Goal: Task Accomplishment & Management: Use online tool/utility

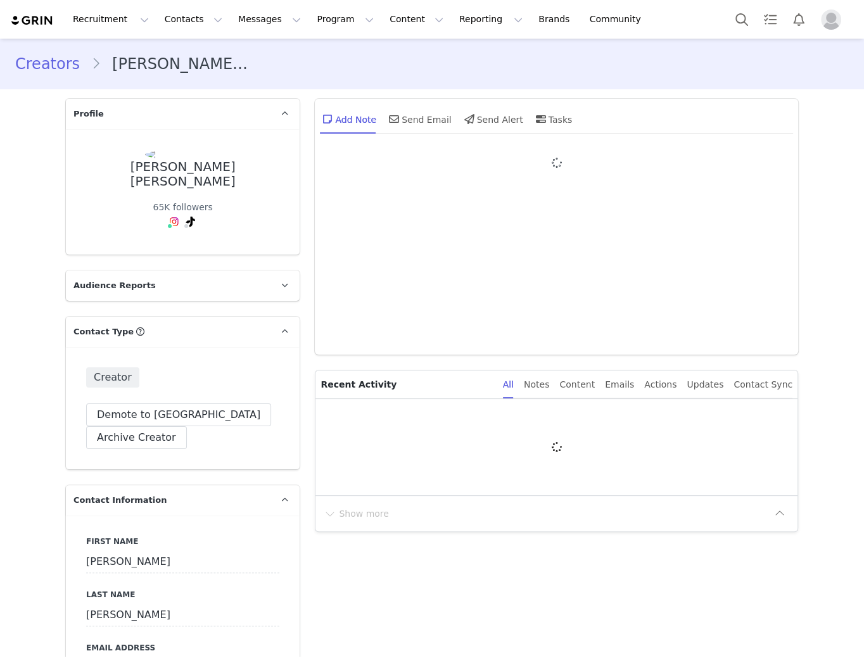
type input "+1 ([GEOGRAPHIC_DATA])"
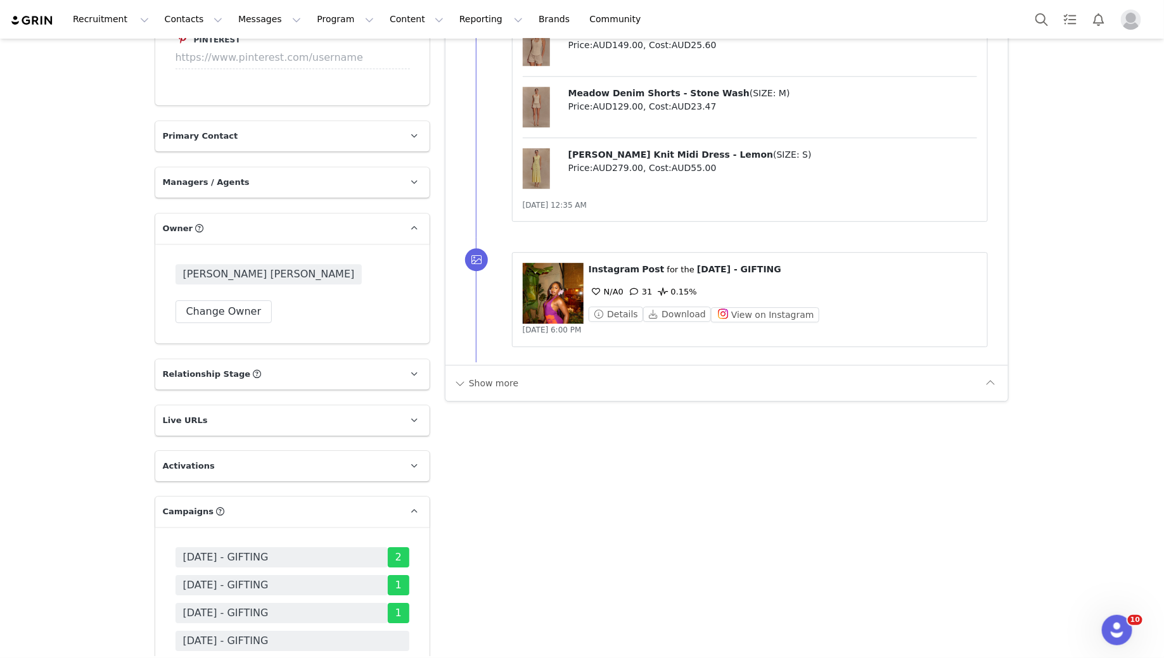
scroll to position [1960, 0]
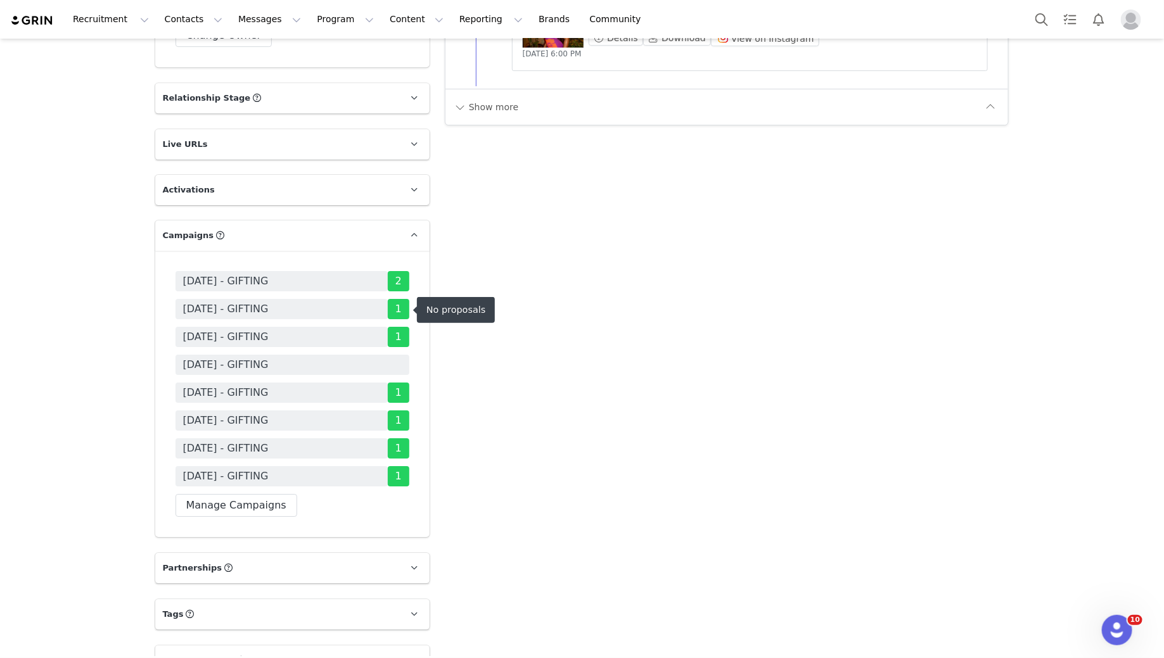
click at [253, 357] on span "[DATE] - GIFTING" at bounding box center [226, 364] width 86 height 15
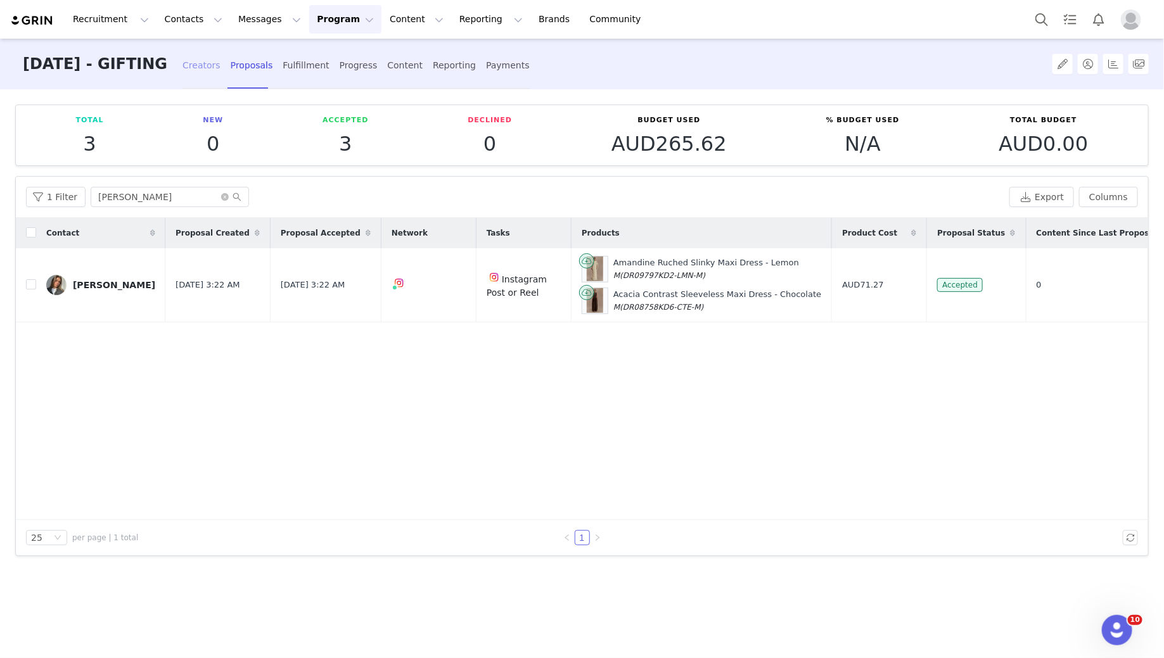
click at [220, 63] on div "Creators" at bounding box center [201, 66] width 38 height 34
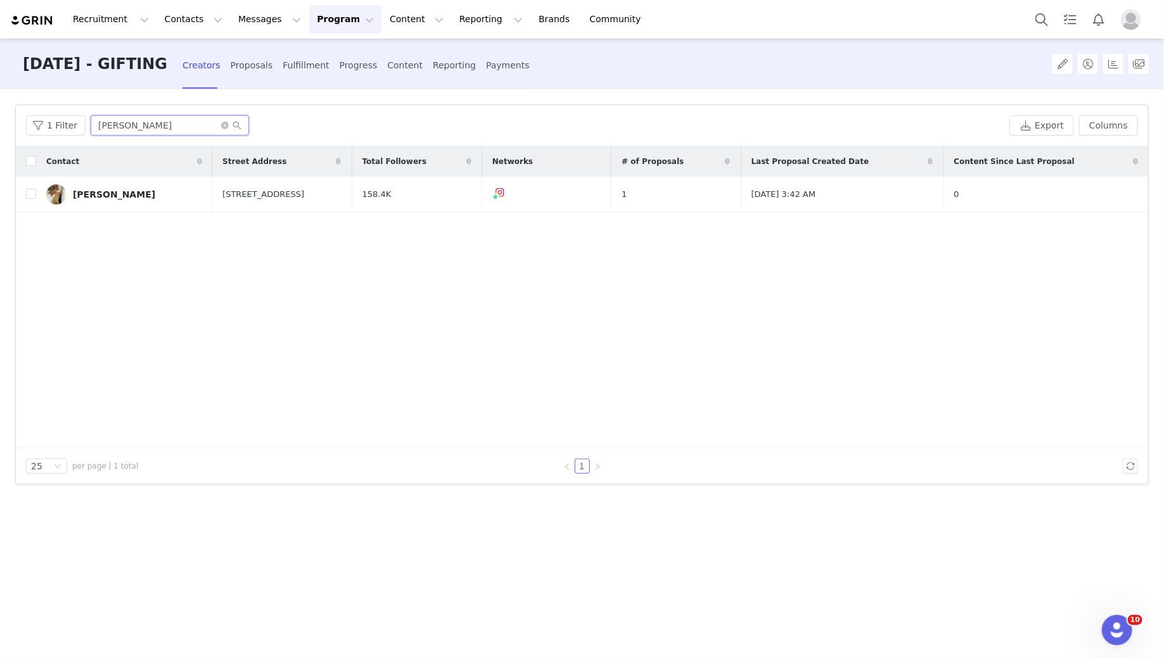
click at [110, 120] on input "[PERSON_NAME]" at bounding box center [170, 125] width 158 height 20
click at [106, 131] on input "[PERSON_NAME]" at bounding box center [170, 125] width 158 height 20
type input "[DEMOGRAPHIC_DATA]"
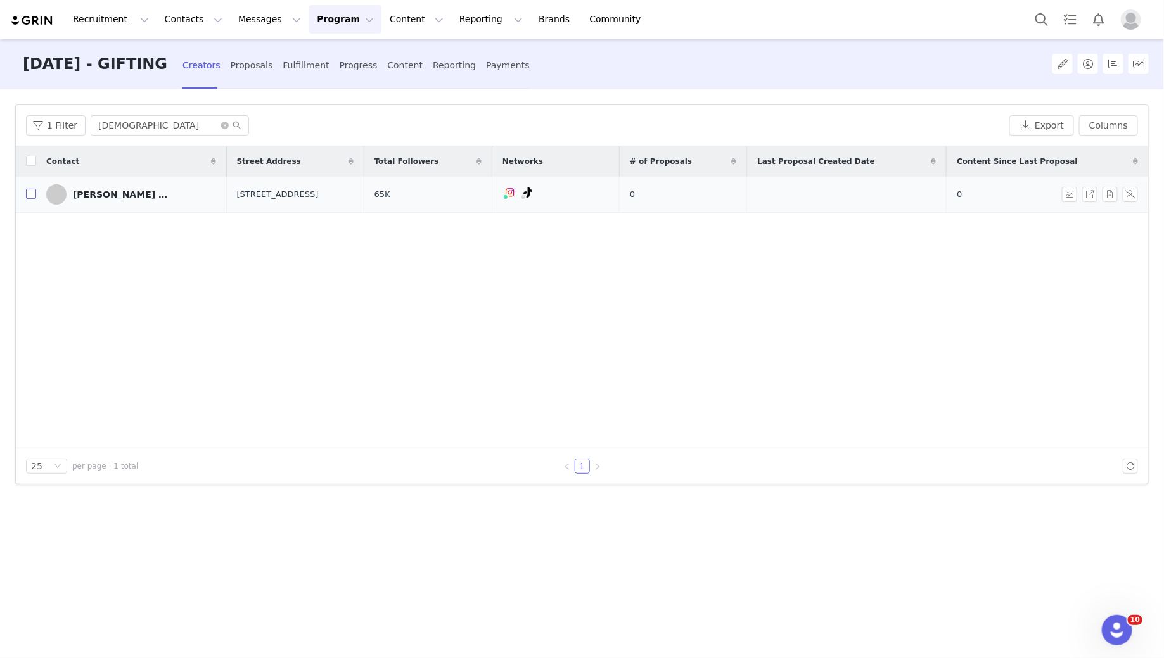
click at [28, 194] on input "checkbox" at bounding box center [31, 194] width 10 height 10
checkbox input "true"
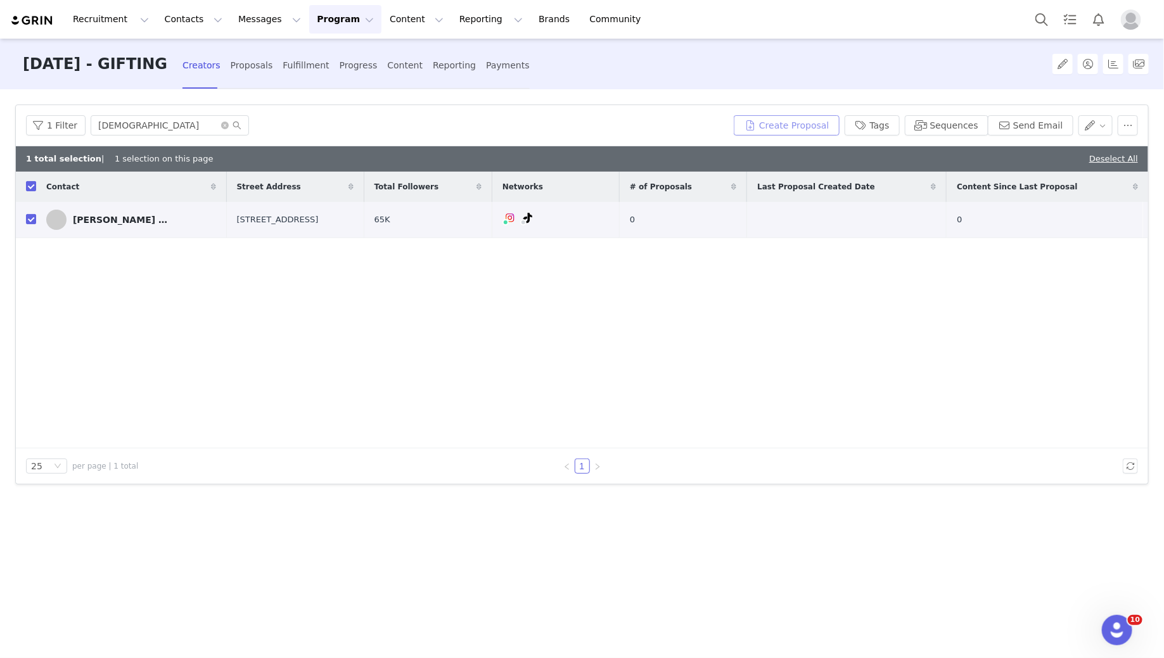
click at [822, 134] on button "Create Proposal" at bounding box center [786, 125] width 105 height 20
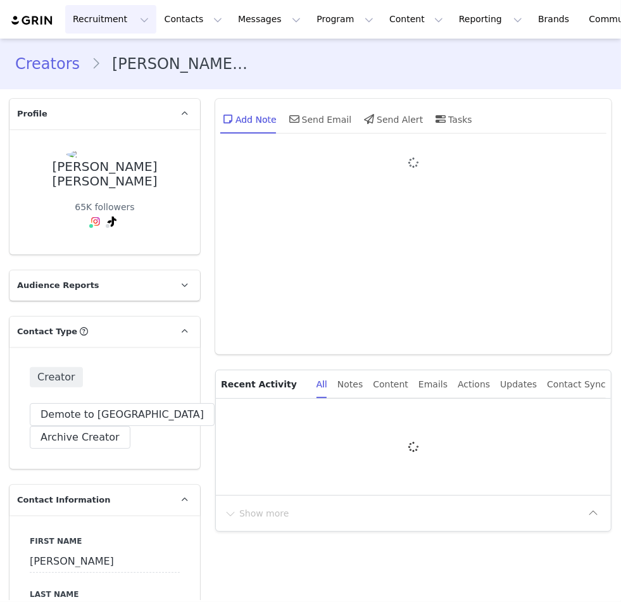
type input "+1 ([GEOGRAPHIC_DATA])"
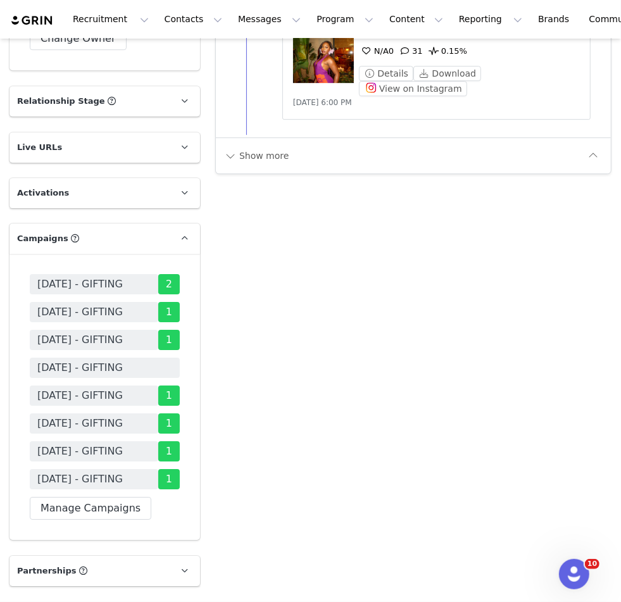
scroll to position [2056, 0]
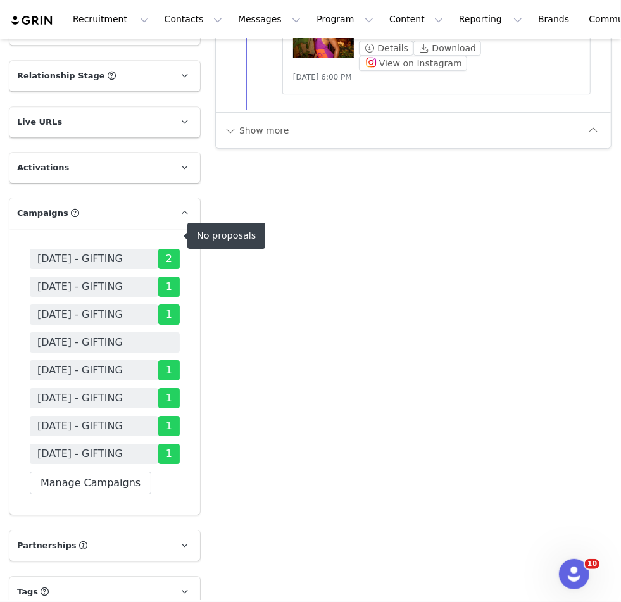
click at [118, 335] on span "[DATE] - GIFTING" at bounding box center [80, 342] width 86 height 15
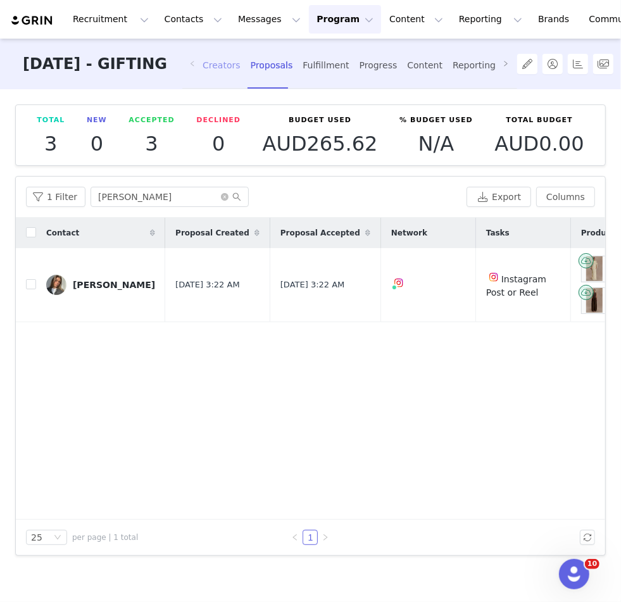
click at [241, 72] on div "Creators" at bounding box center [222, 66] width 38 height 34
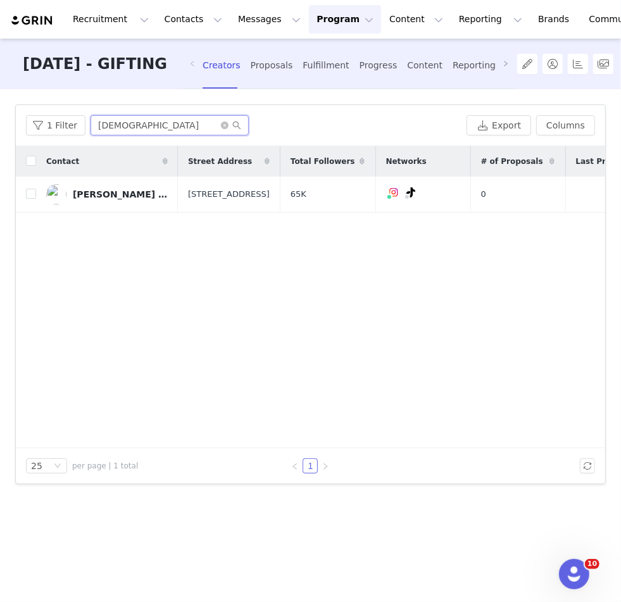
click at [141, 132] on input "farida" at bounding box center [170, 125] width 158 height 20
click at [34, 196] on input "checkbox" at bounding box center [31, 194] width 10 height 10
checkbox input "true"
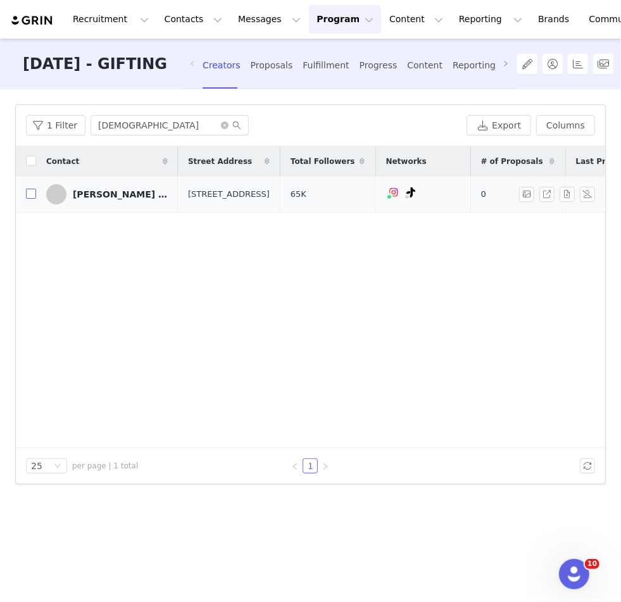
checkbox input "true"
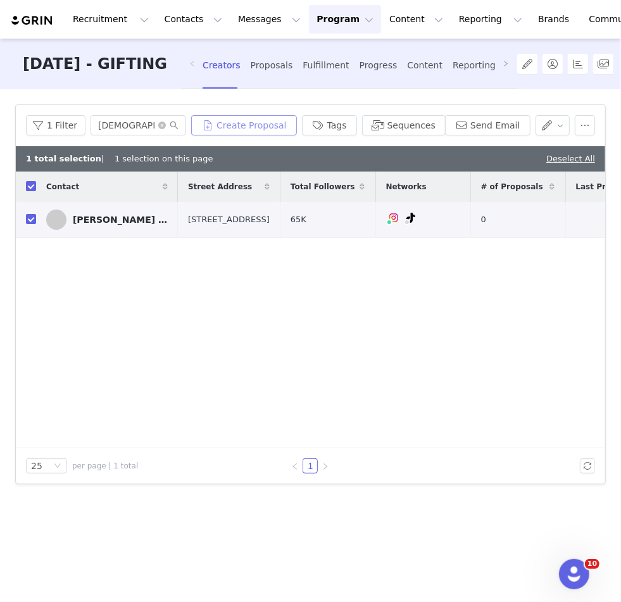
click at [277, 127] on button "Create Proposal" at bounding box center [243, 125] width 105 height 20
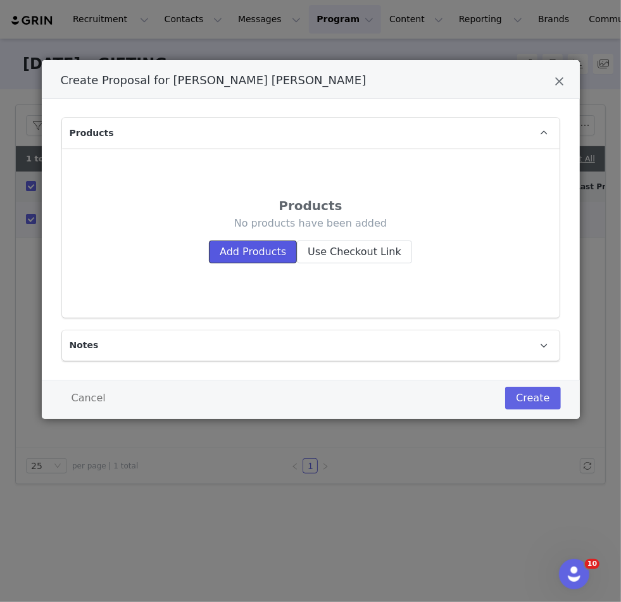
click at [238, 257] on button "Add Products" at bounding box center [253, 252] width 88 height 23
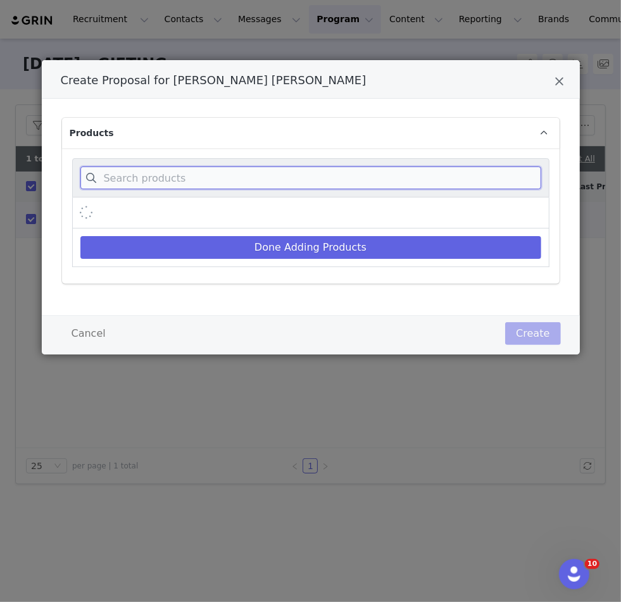
click at [184, 184] on input "Create Proposal for Farida Anaïs Da Silva" at bounding box center [310, 178] width 461 height 23
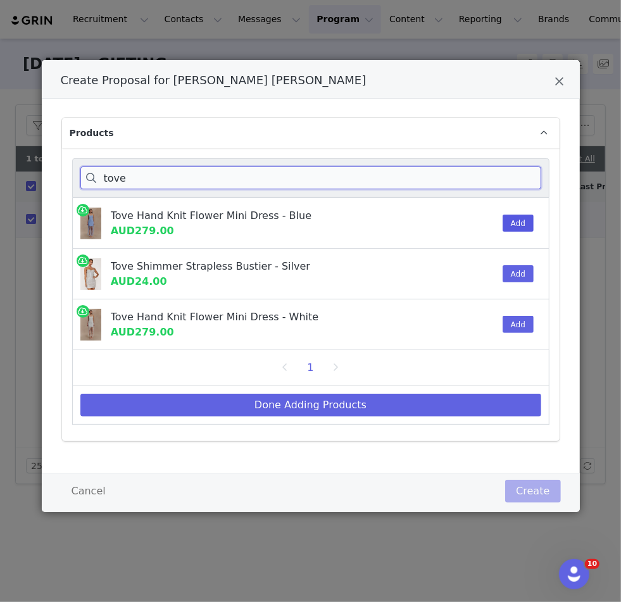
type input "tove"
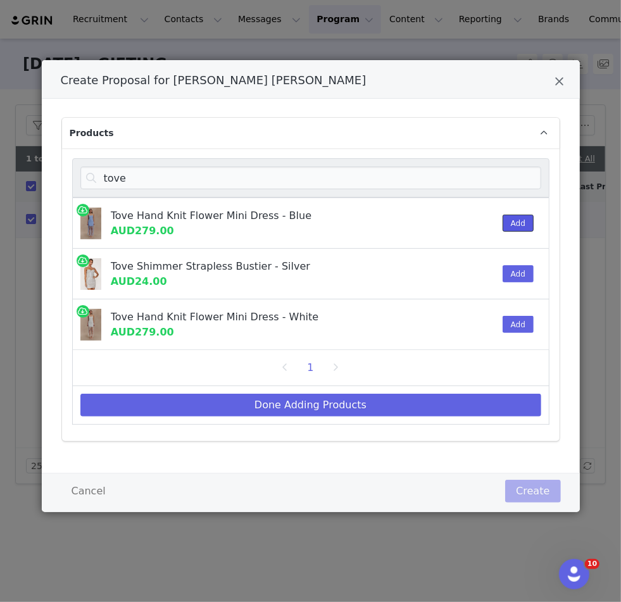
click at [523, 218] on button "Add" at bounding box center [518, 223] width 31 height 17
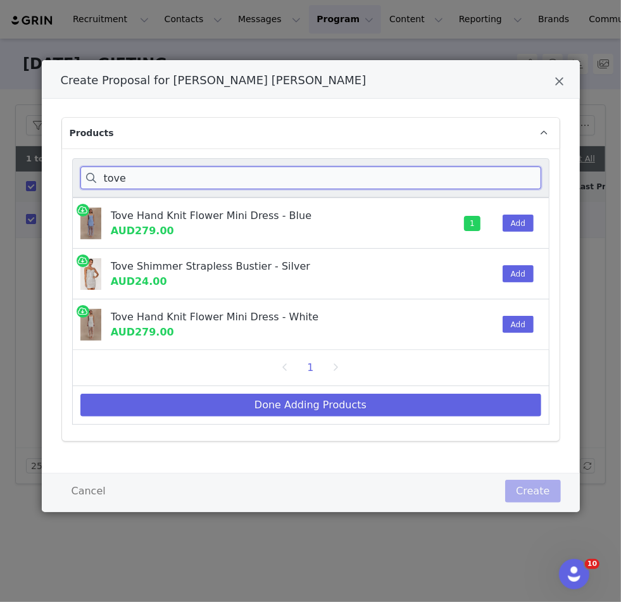
click at [138, 179] on input "tove" at bounding box center [310, 178] width 461 height 23
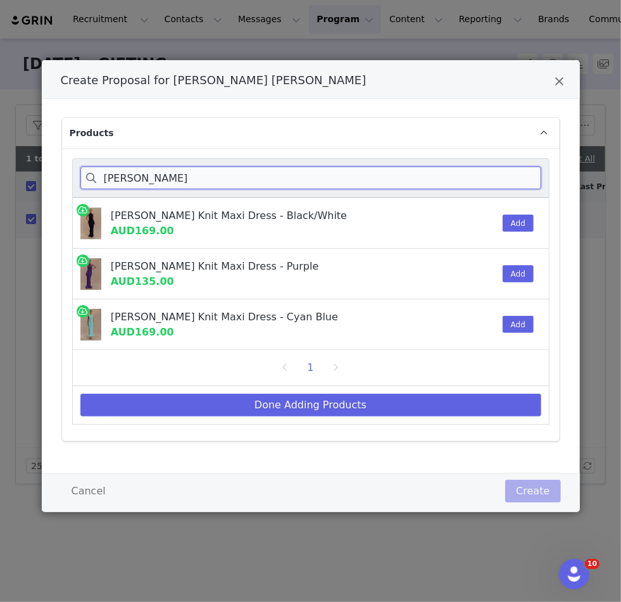
type input "melodie"
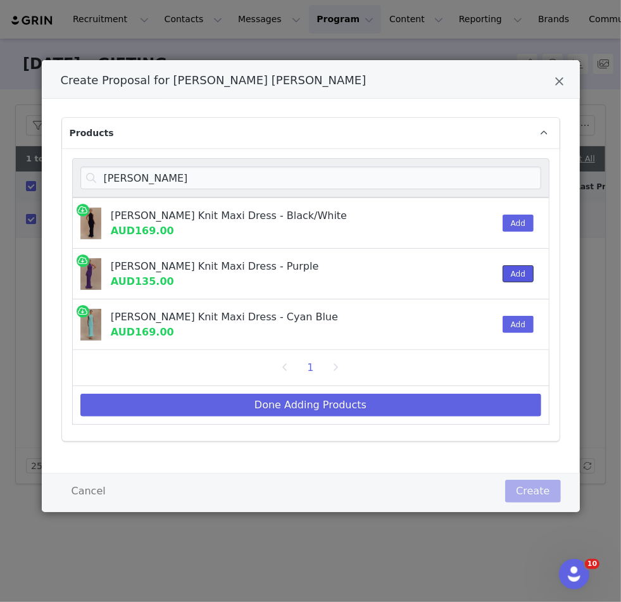
click at [507, 271] on button "Add" at bounding box center [518, 273] width 31 height 17
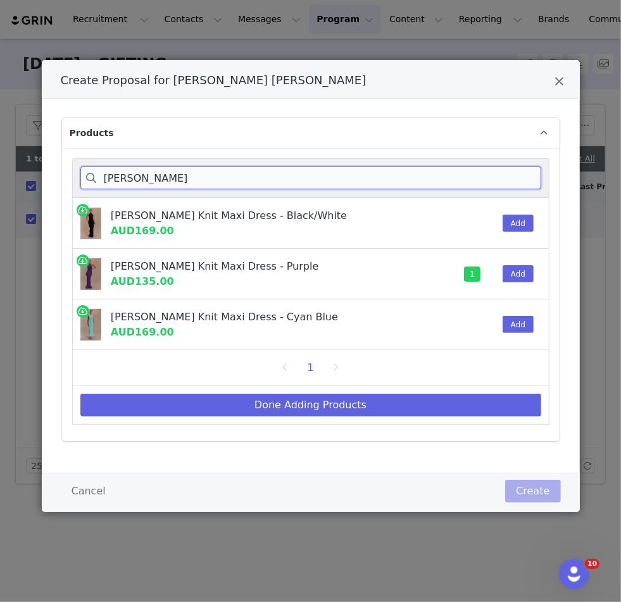
click at [153, 181] on input "melodie" at bounding box center [310, 178] width 461 height 23
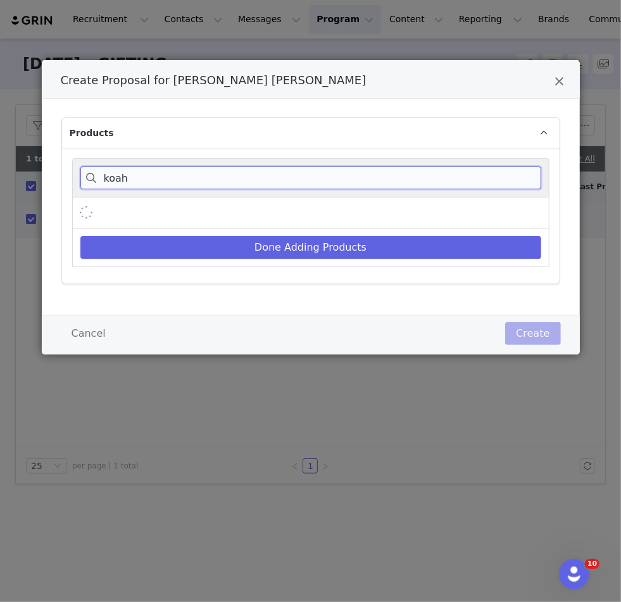
type input "koah"
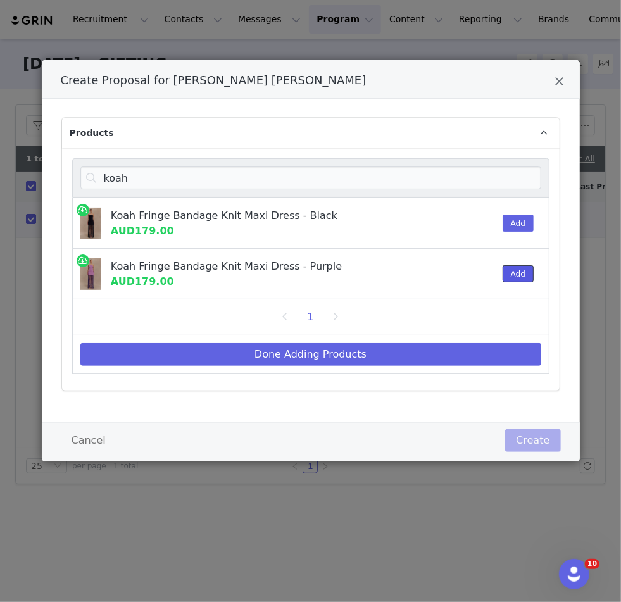
click at [523, 276] on button "Add" at bounding box center [518, 273] width 31 height 17
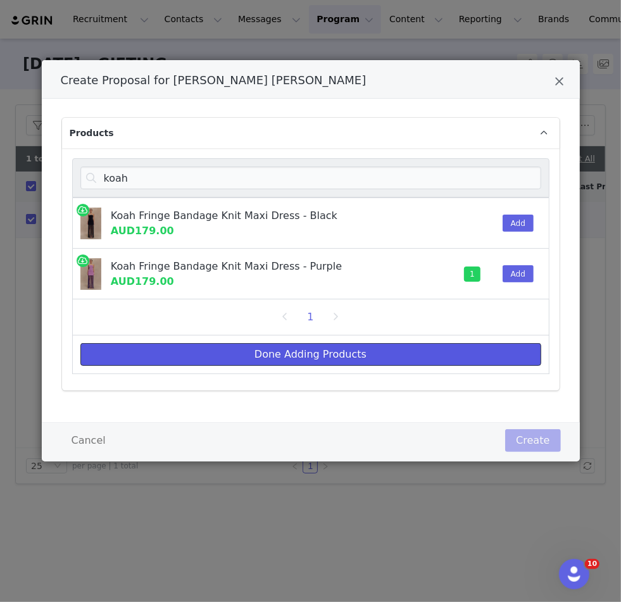
click at [167, 346] on button "Done Adding Products" at bounding box center [310, 354] width 461 height 23
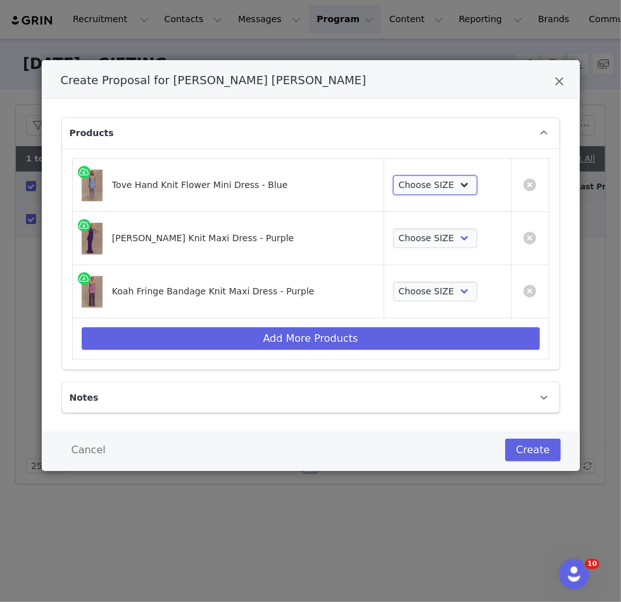
click at [433, 176] on select "Choose SIZE XXS XS S M L XL XXL 3XL" at bounding box center [435, 185] width 84 height 20
select select "27556569"
click at [393, 175] on select "Choose SIZE XXS XS S M L XL XXL 3XL" at bounding box center [435, 185] width 84 height 20
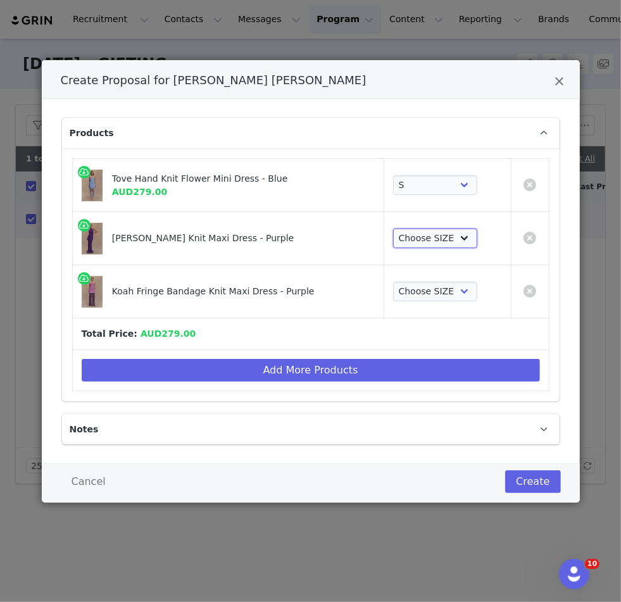
click at [438, 234] on select "Choose SIZE XXS XS S M L XL XXL 3XL" at bounding box center [435, 239] width 84 height 20
select select "25658522"
click at [393, 229] on select "Choose SIZE XXS XS S M L XL XXL 3XL" at bounding box center [435, 239] width 84 height 20
click at [438, 295] on select "Choose SIZE XXS XS S M L XL XXL 3XL" at bounding box center [435, 292] width 84 height 20
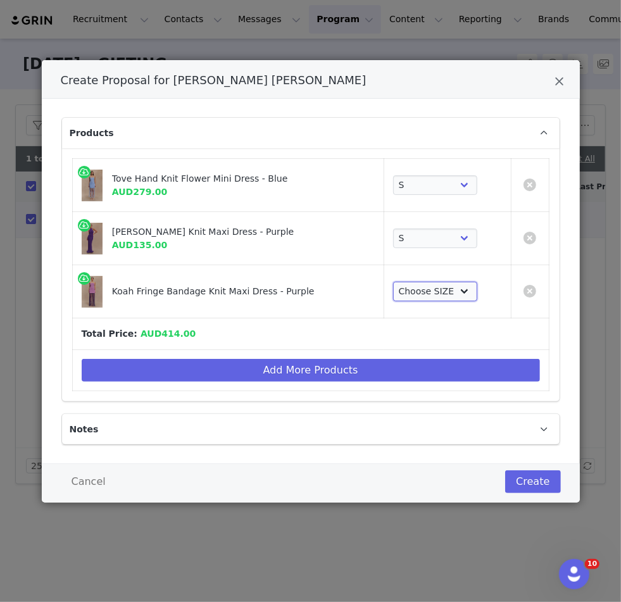
select select "27127837"
click at [393, 282] on select "Choose SIZE XXS XS S M L XL XXL 3XL" at bounding box center [435, 292] width 84 height 20
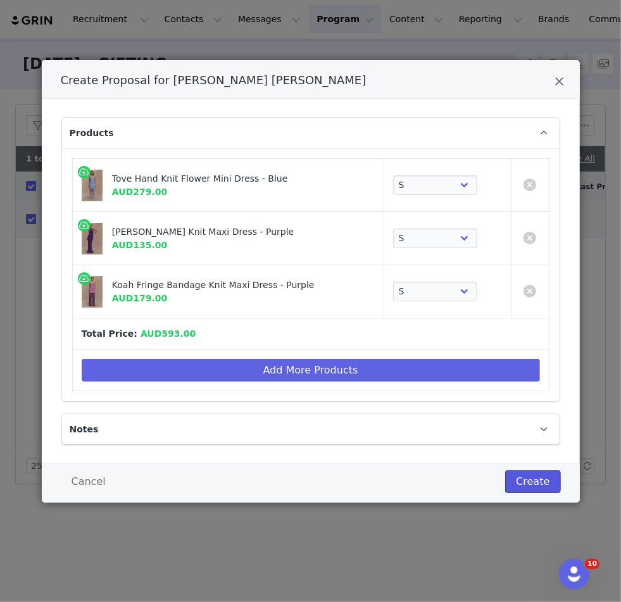
click at [531, 485] on button "Create" at bounding box center [533, 482] width 55 height 23
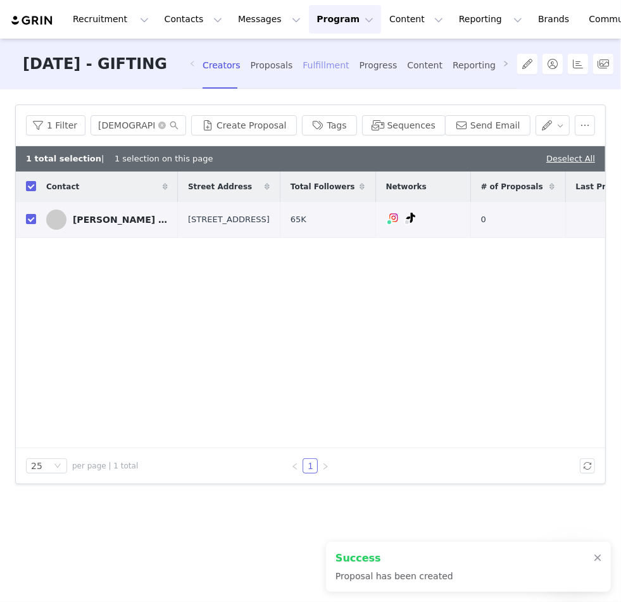
click at [349, 70] on div "Fulfillment" at bounding box center [326, 66] width 46 height 34
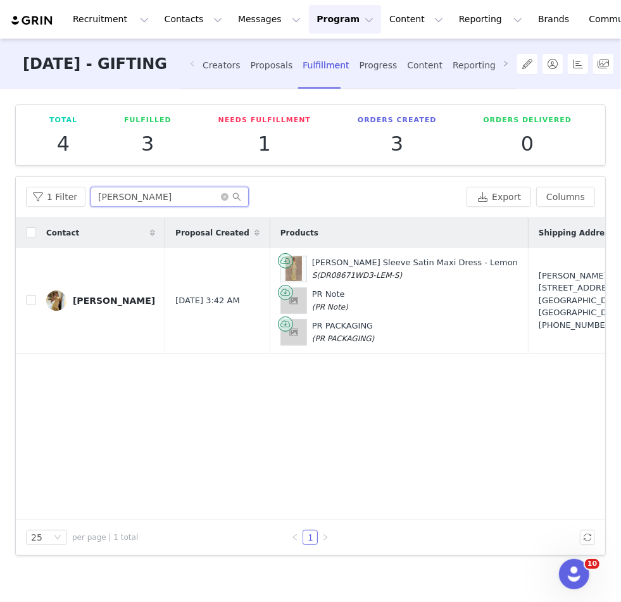
click at [116, 196] on input "sasha s" at bounding box center [170, 197] width 158 height 20
type input "ss"
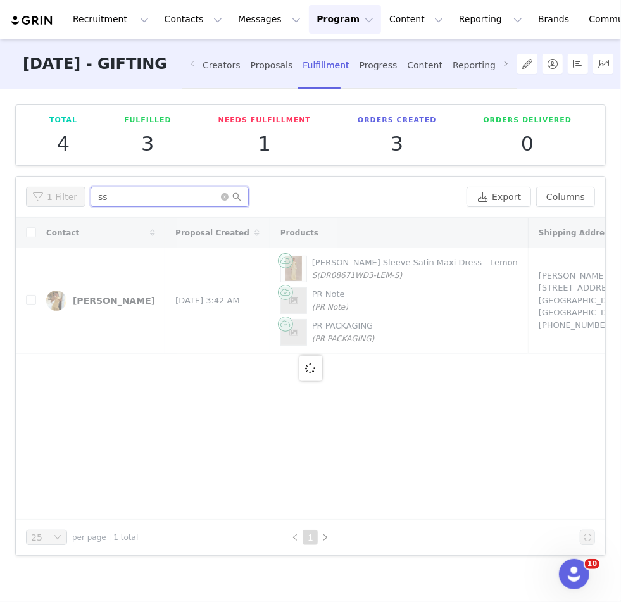
click at [116, 196] on input "ss" at bounding box center [170, 197] width 158 height 20
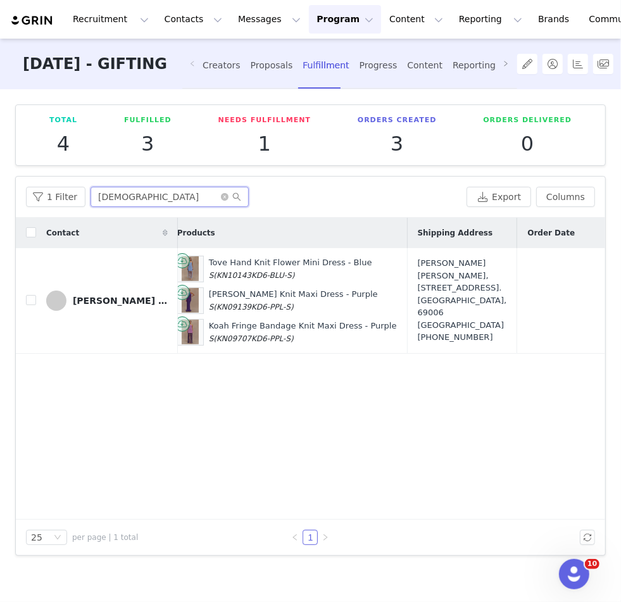
scroll to position [0, 138]
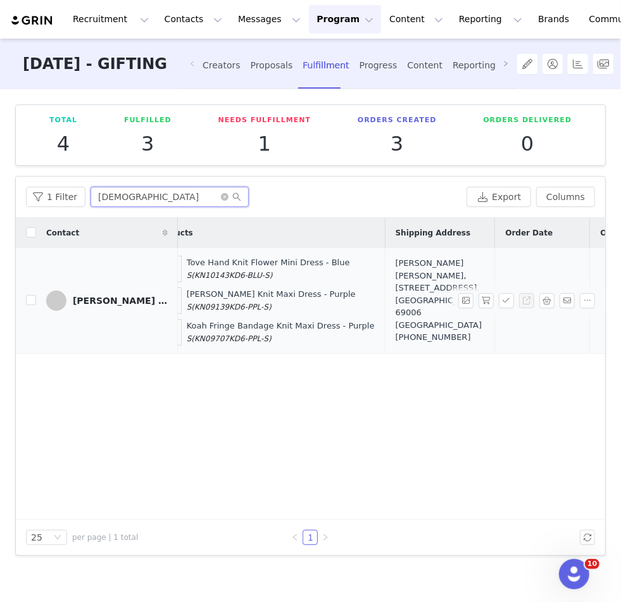
type input "farida"
click at [396, 287] on div "Farida Anaïs Da Silva, 51 avenue marechal. Lyon, 69006 France +3333659573746" at bounding box center [440, 300] width 89 height 87
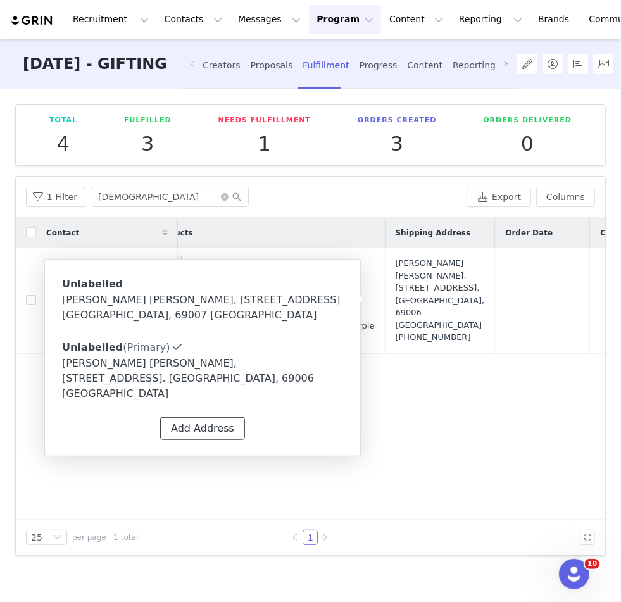
click at [209, 417] on button "Add Address" at bounding box center [202, 428] width 85 height 23
select select
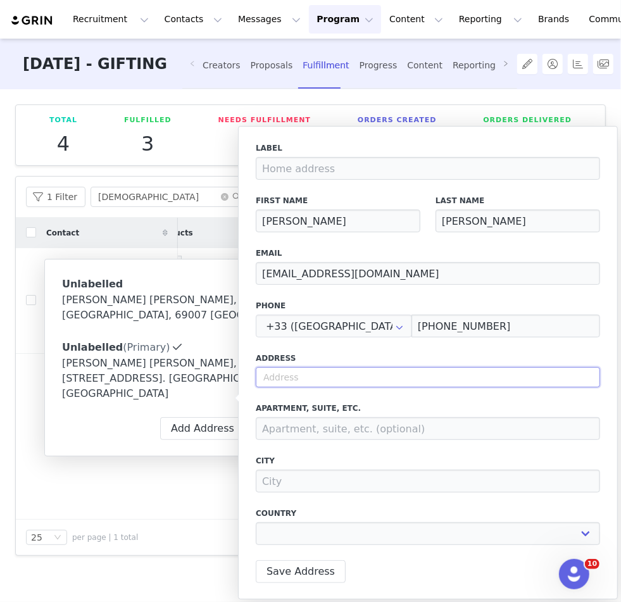
click at [395, 374] on input "text" at bounding box center [428, 377] width 345 height 20
paste input "1 rue Roger Salengro Neuilly sur Marne"
type input "1 rue Roger Salengro Neuilly sur Marne"
select select
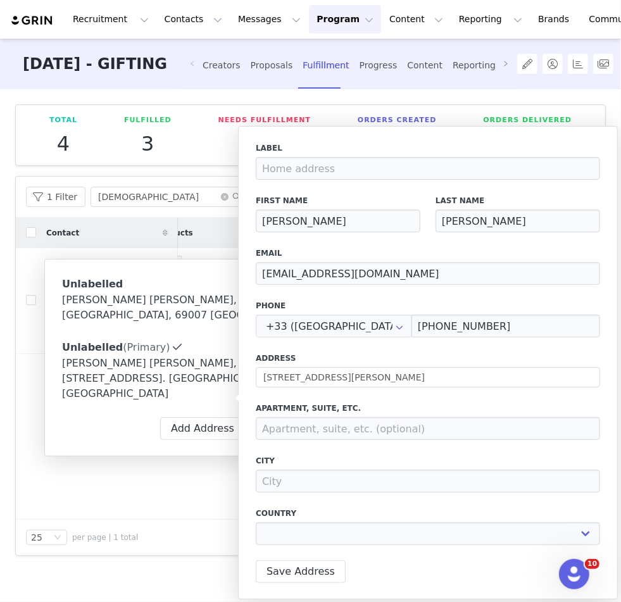
type input "1 Rue Roger Salengro"
type input "Neuilly-sur-Marne"
select select "[object Object]"
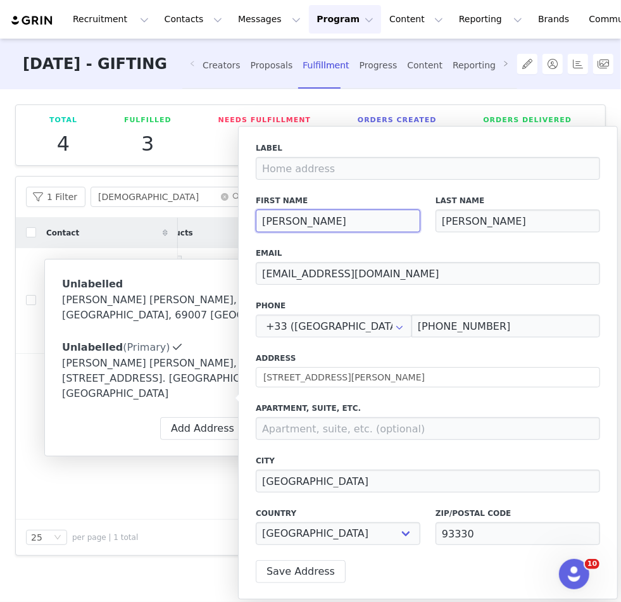
click at [314, 216] on input "Farida" at bounding box center [338, 221] width 165 height 23
paste input "Emeline"
type input "Emeline"
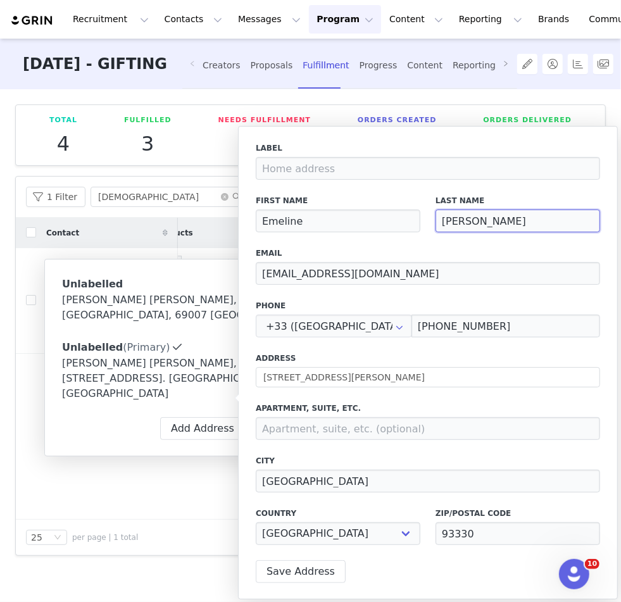
click at [484, 219] on input "Anaïs Da Silva" at bounding box center [518, 221] width 165 height 23
paste input "Akadjame"
type input "Akadjame"
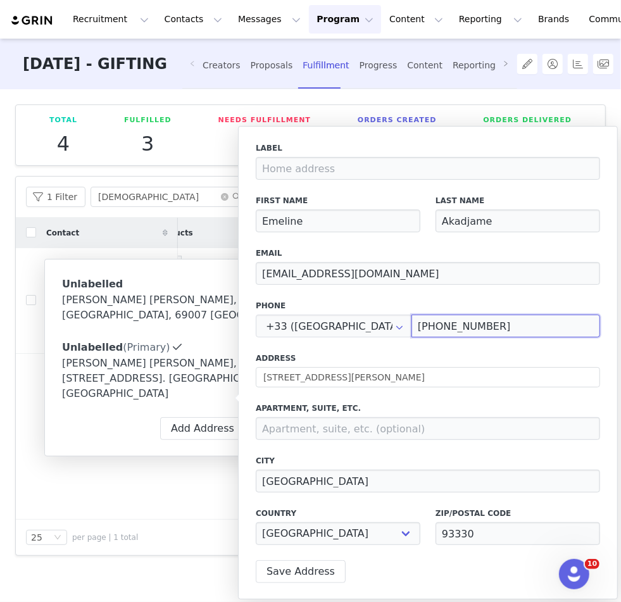
click at [456, 327] on input "+33 6 59 57 37 46" at bounding box center [506, 326] width 189 height 23
paste input "7 69 44 52 21"
type input "769445221"
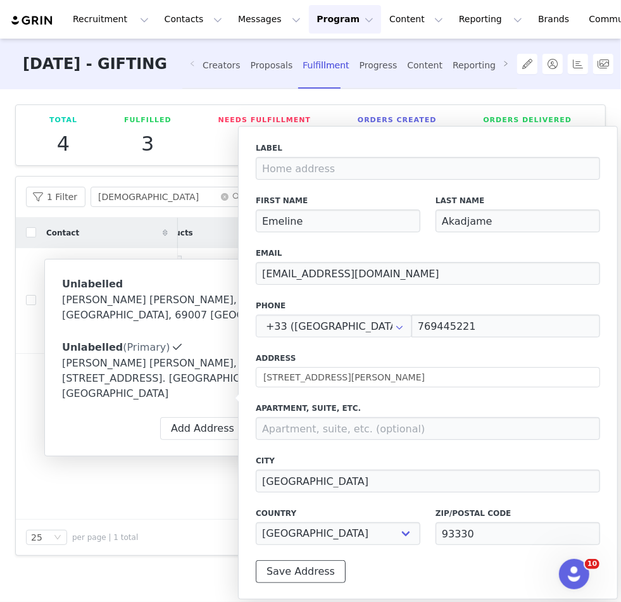
click at [301, 569] on button "Save Address" at bounding box center [301, 572] width 90 height 23
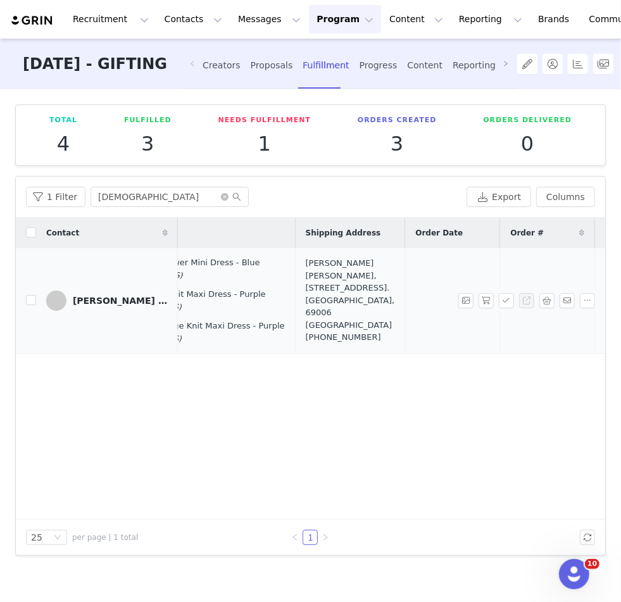
scroll to position [0, 255]
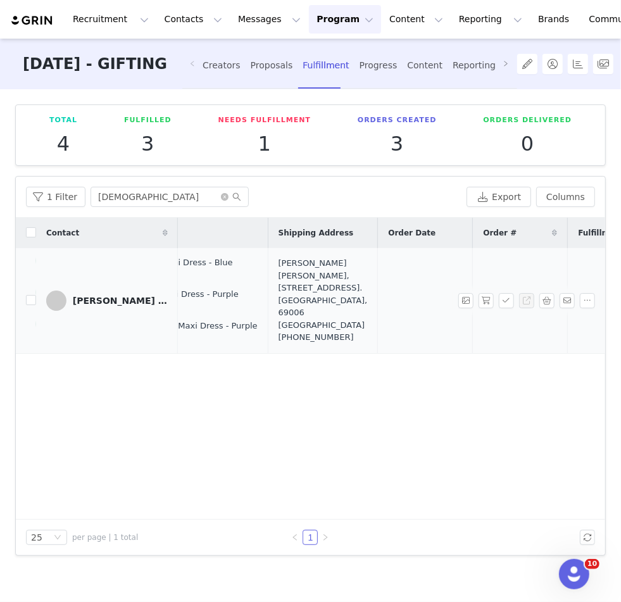
click at [279, 296] on div "Farida Anaïs Da Silva, 51 avenue marechal. Lyon, 69006 France +3333659573746" at bounding box center [323, 300] width 89 height 87
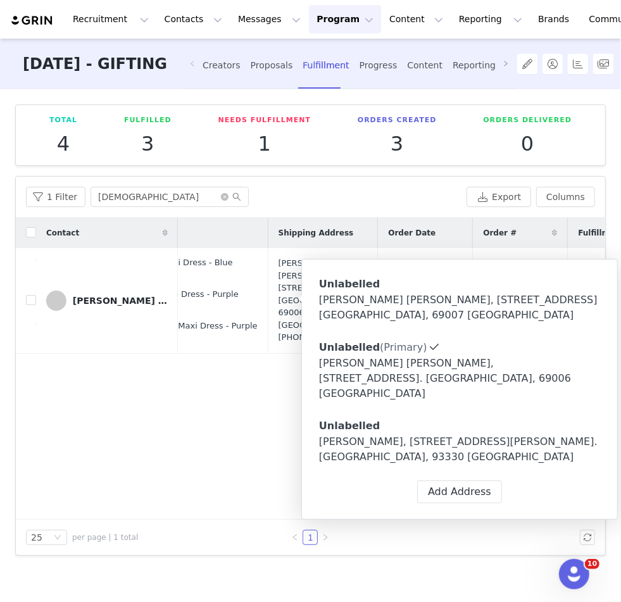
click at [365, 435] on div "Emeline Akadjame, 1 Rue Roger Salengro. Neuilly-sur-Marne, 93330 France" at bounding box center [459, 450] width 281 height 30
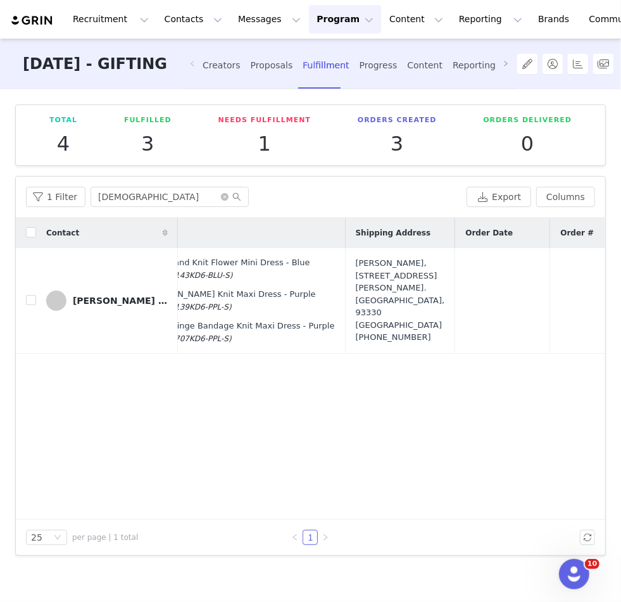
scroll to position [0, 220]
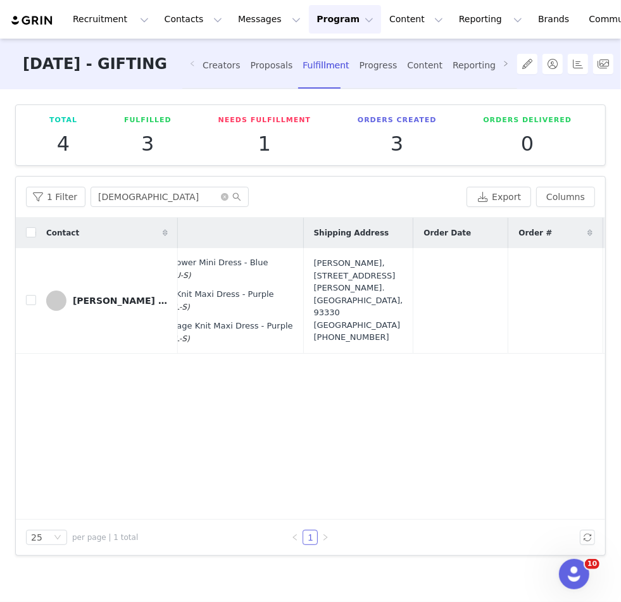
click at [354, 374] on div "Contact Proposal Created Products Shipping Address Order Date Order # Fulfillme…" at bounding box center [311, 369] width 590 height 302
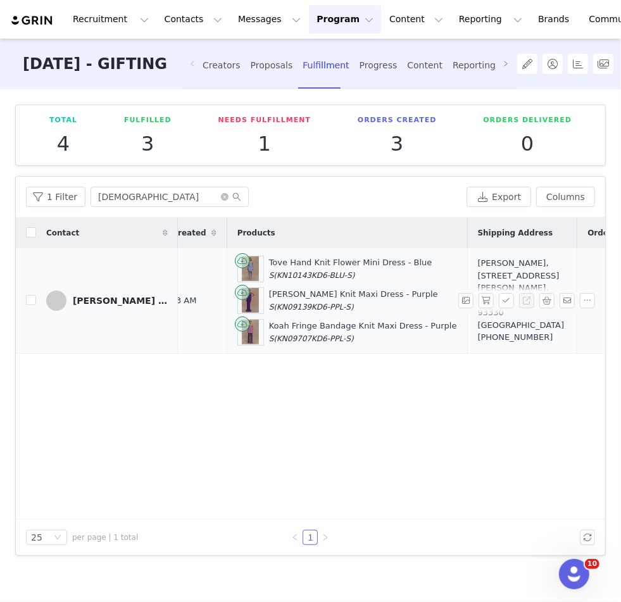
scroll to position [0, 58]
click at [487, 297] on button "button" at bounding box center [486, 300] width 15 height 15
click at [507, 297] on button "button" at bounding box center [506, 300] width 15 height 15
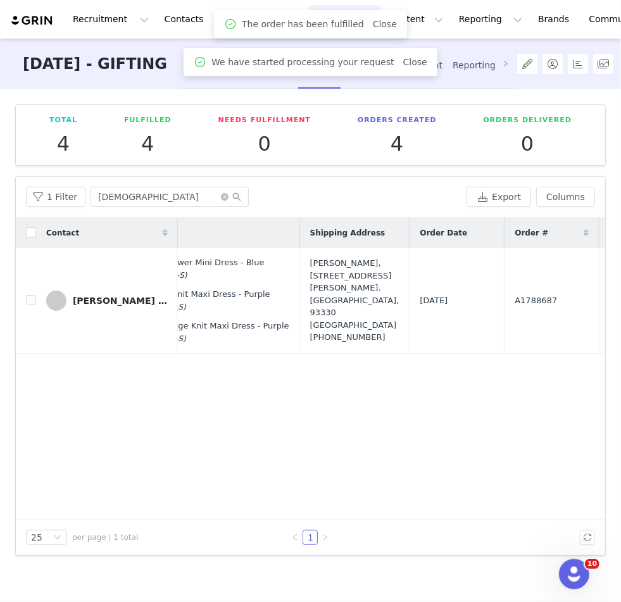
scroll to position [0, 464]
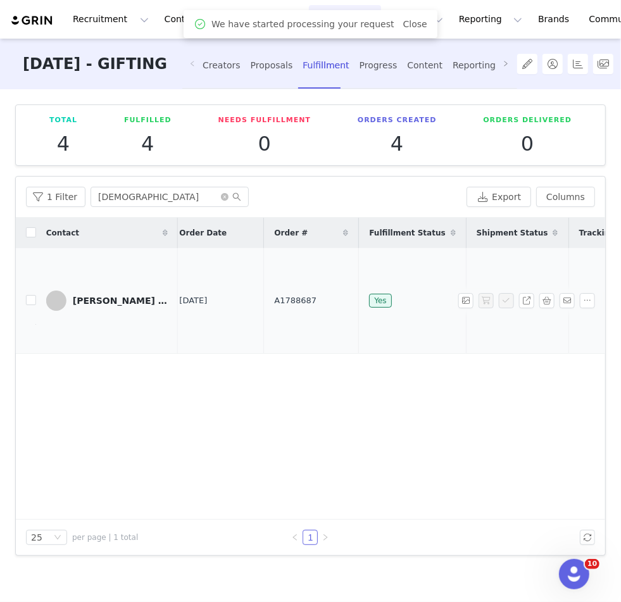
drag, startPoint x: 290, startPoint y: 297, endPoint x: 220, endPoint y: 296, distance: 69.7
click at [220, 297] on tr "Farida Anaïs Da Silva Sep 1, 2025 6:03 AM Tove Hand Knit Flower Mini Dress - Bl…" at bounding box center [107, 301] width 1112 height 106
copy tr "A1788687"
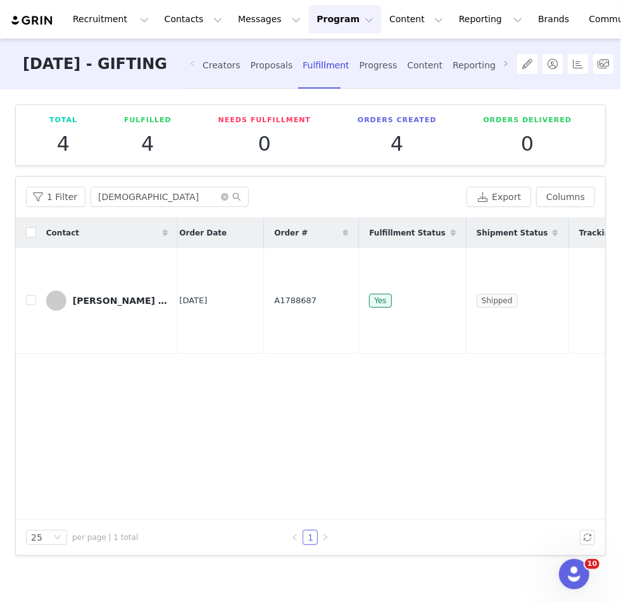
click at [226, 363] on div "Contact Proposal Created Products Shipping Address Order Date Order # Fulfillme…" at bounding box center [311, 369] width 590 height 302
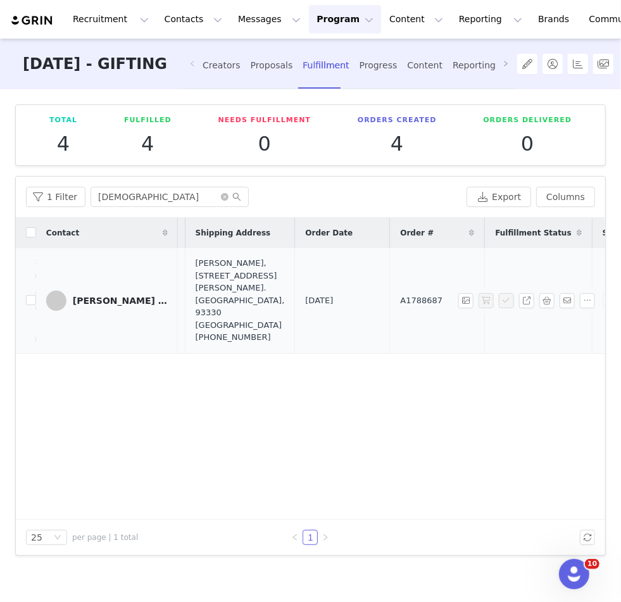
scroll to position [0, 207]
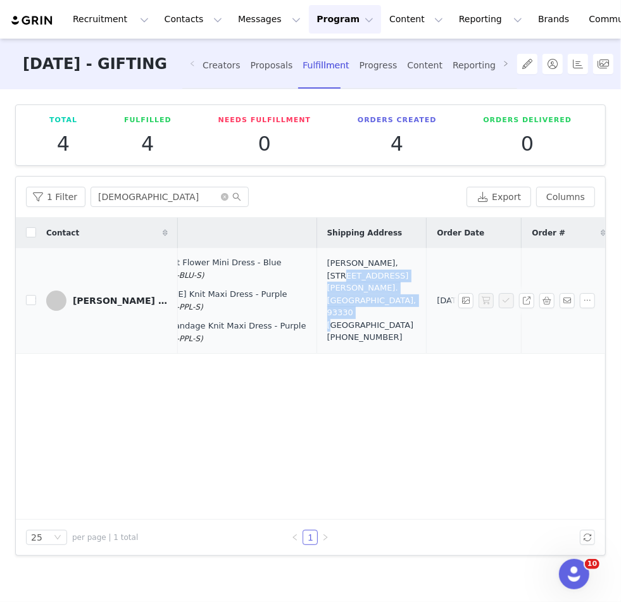
drag, startPoint x: 342, startPoint y: 314, endPoint x: 298, endPoint y: 276, distance: 57.9
click at [317, 277] on td "Emeline Akadjame, 1 Rue Roger Salengro. Neuilly-sur-Marne, 93330 France +337694…" at bounding box center [372, 301] width 110 height 106
copy div "1 Rue Roger Salengro. Neuilly-sur-Marne, 93330 France"
click at [548, 299] on button "button" at bounding box center [547, 300] width 15 height 15
